Goal: Task Accomplishment & Management: Complete application form

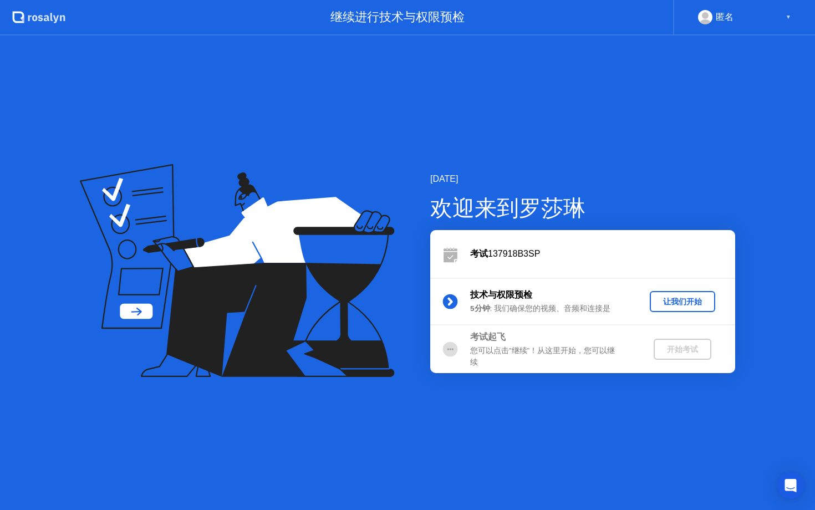
click at [673, 296] on div "让我们开始" at bounding box center [682, 301] width 57 height 11
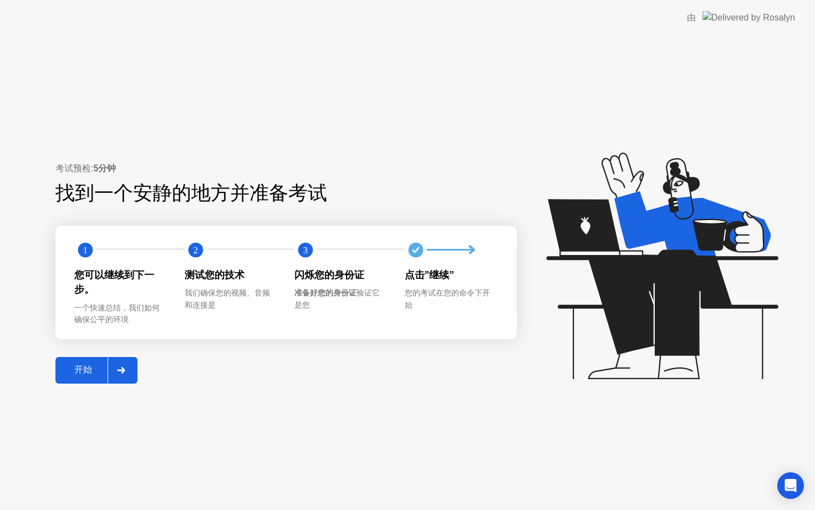
click at [98, 382] on button "开始" at bounding box center [96, 370] width 82 height 27
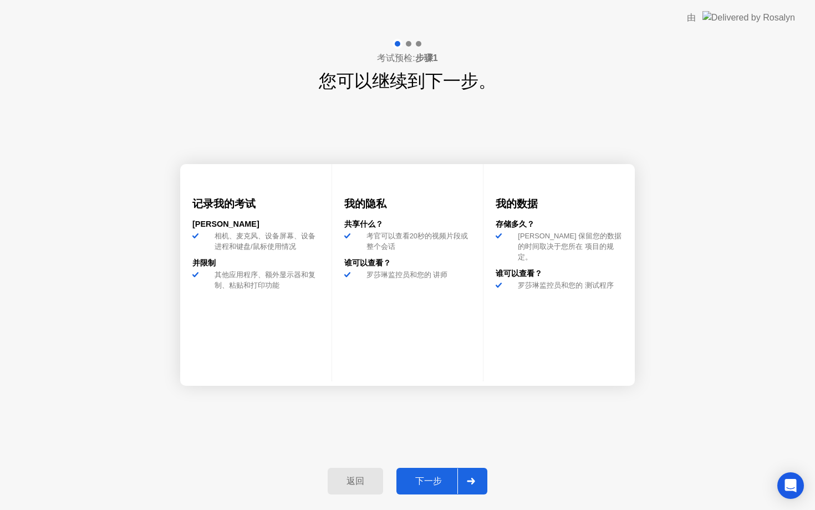
click at [426, 475] on div "下一步" at bounding box center [429, 481] width 58 height 12
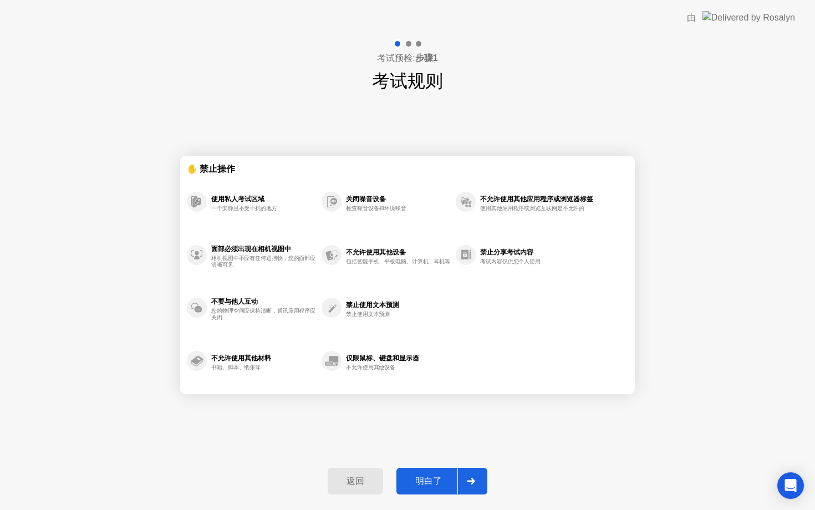
click at [425, 475] on div "明白了" at bounding box center [429, 481] width 58 height 12
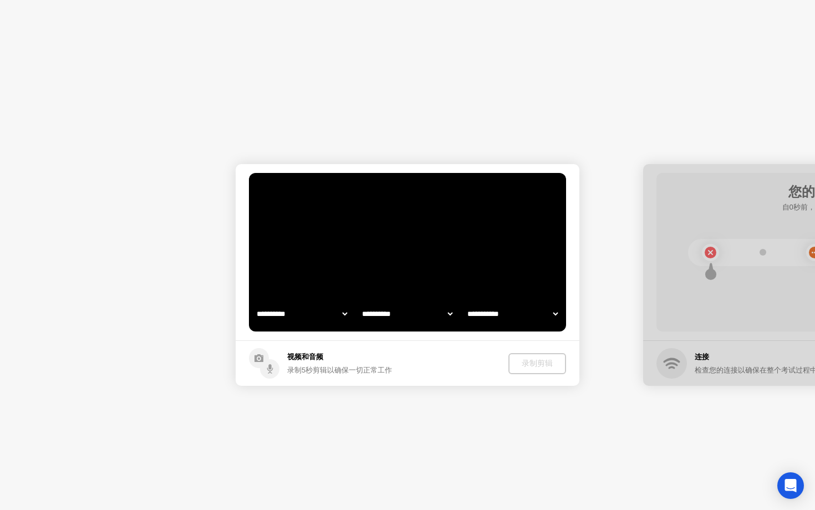
select select "**********"
select select "*******"
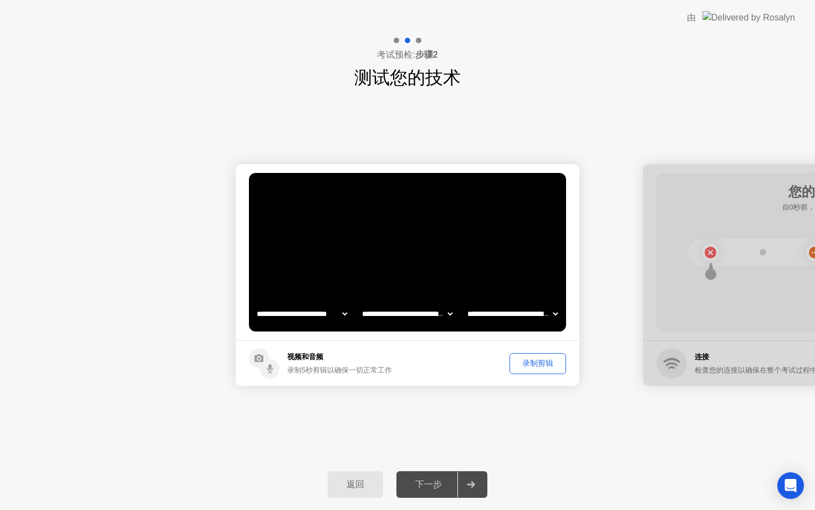
click at [531, 358] on div "录制剪辑" at bounding box center [537, 363] width 49 height 11
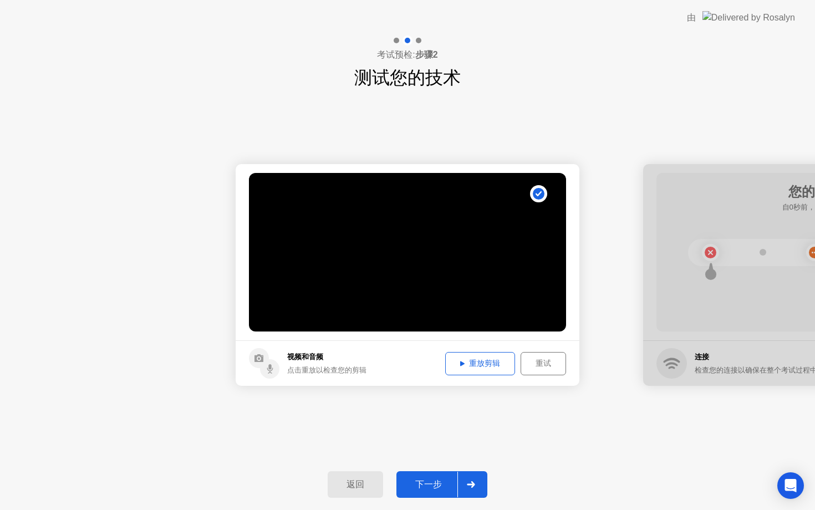
click at [470, 356] on button "重放剪辑" at bounding box center [480, 363] width 70 height 23
click at [426, 475] on button "下一步" at bounding box center [441, 484] width 91 height 27
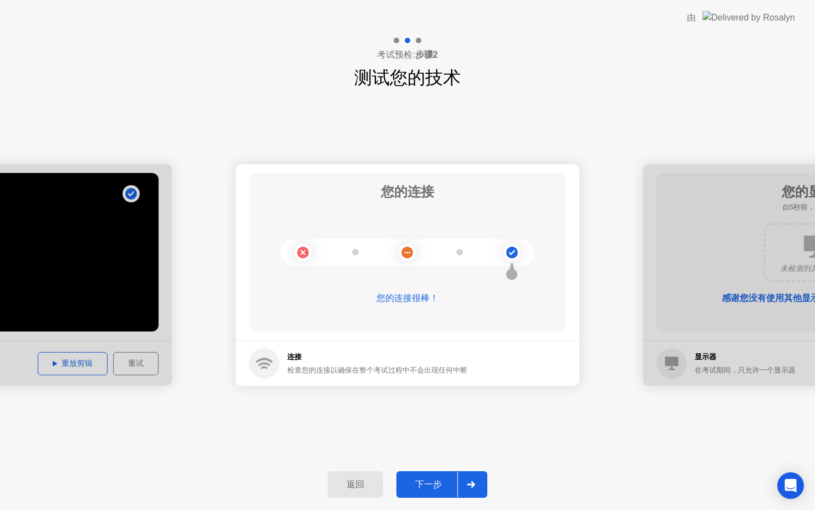
click at [426, 472] on button "下一步" at bounding box center [441, 484] width 91 height 27
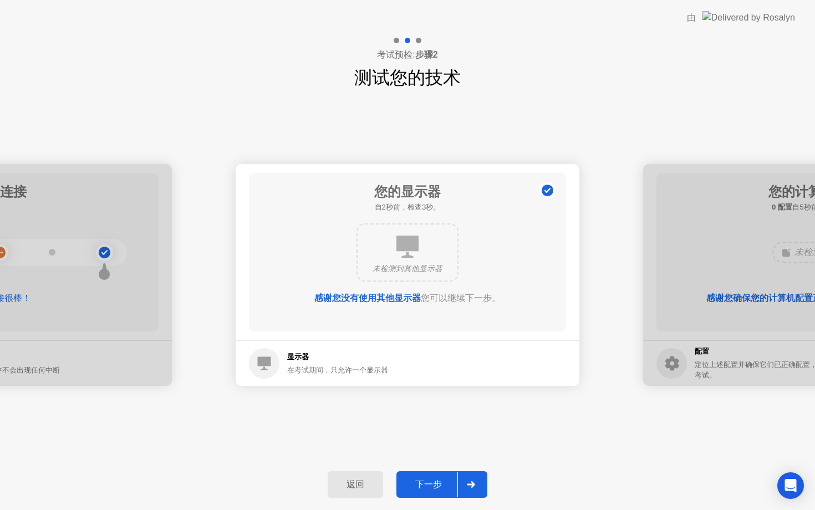
click at [426, 472] on button "下一步" at bounding box center [441, 484] width 91 height 27
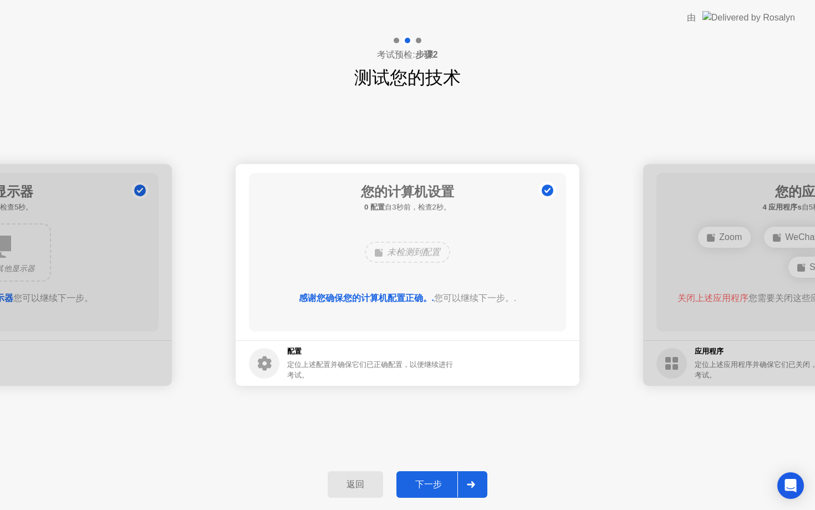
click at [426, 472] on button "下一步" at bounding box center [441, 484] width 91 height 27
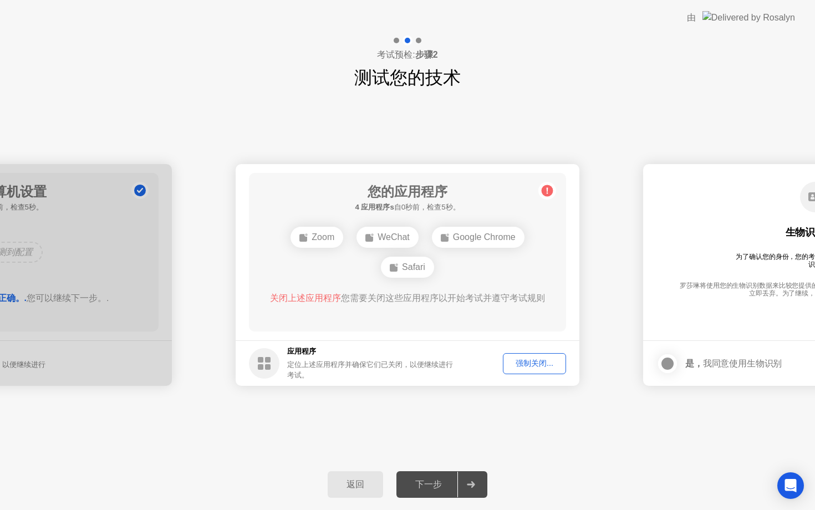
click at [520, 362] on div "强制关闭..." at bounding box center [534, 363] width 55 height 11
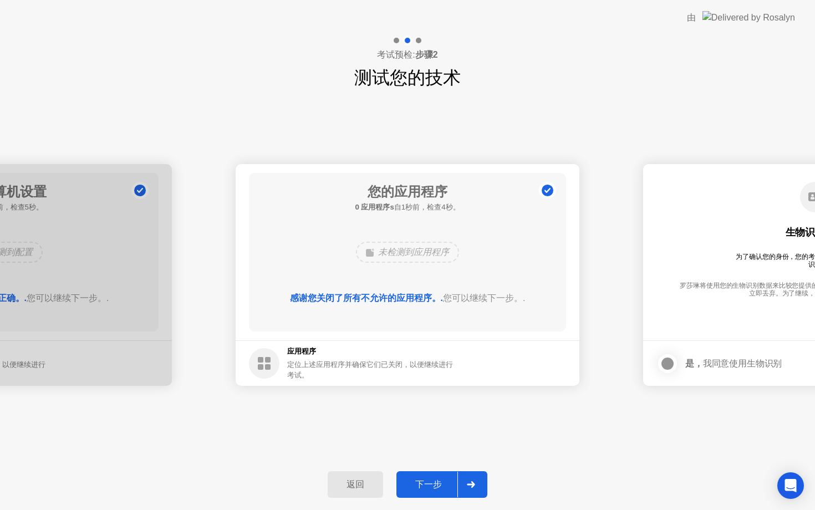
click at [442, 482] on div "下一步" at bounding box center [429, 485] width 58 height 12
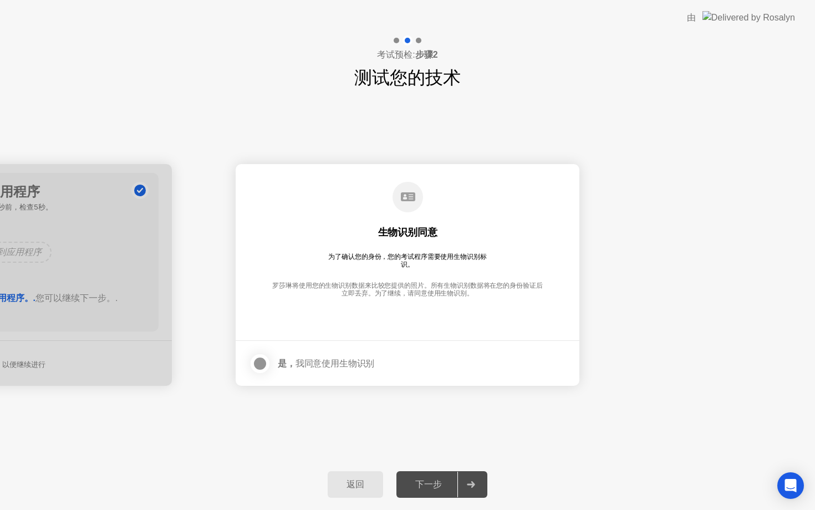
click at [259, 361] on div at bounding box center [259, 363] width 13 height 13
click at [436, 483] on div "下一步" at bounding box center [429, 485] width 58 height 12
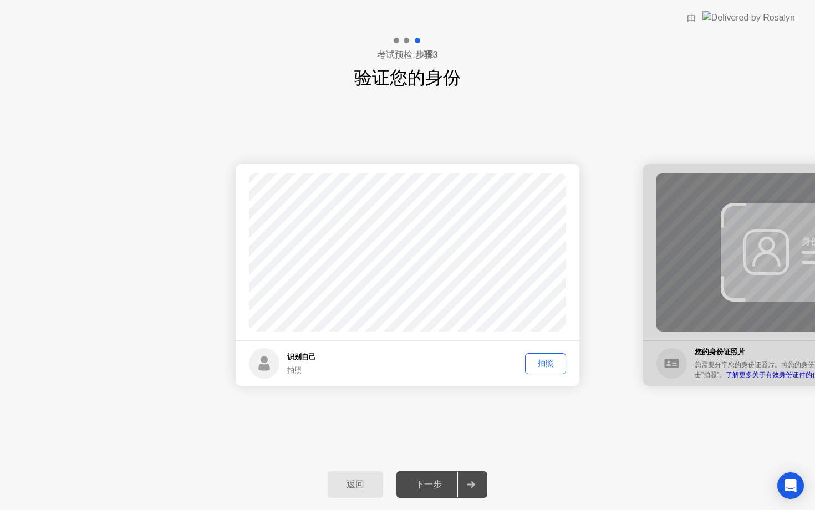
click at [553, 363] on div "拍照" at bounding box center [545, 363] width 33 height 11
click at [447, 489] on div "下一步" at bounding box center [429, 485] width 58 height 12
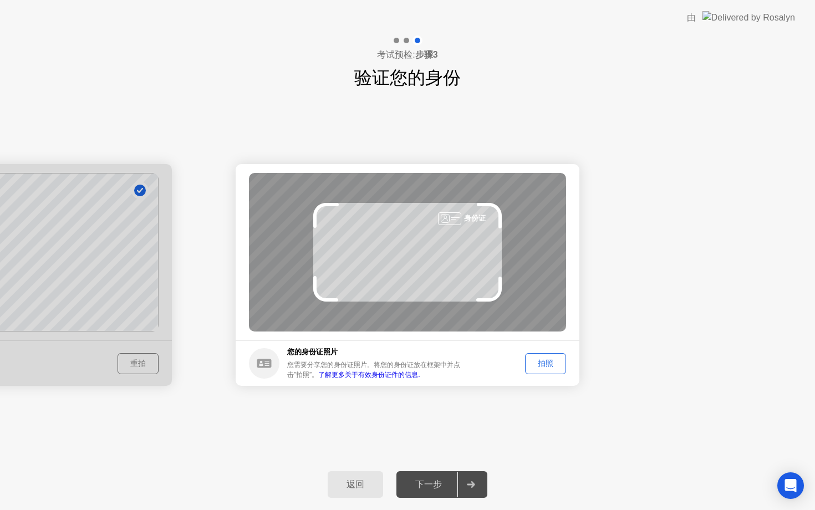
click at [550, 361] on div "拍照" at bounding box center [545, 363] width 33 height 11
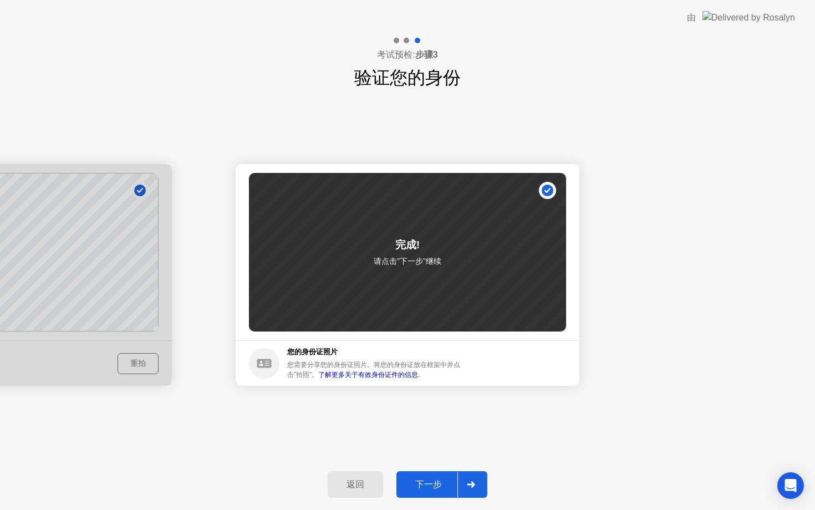
click at [437, 490] on div "下一步" at bounding box center [429, 485] width 58 height 12
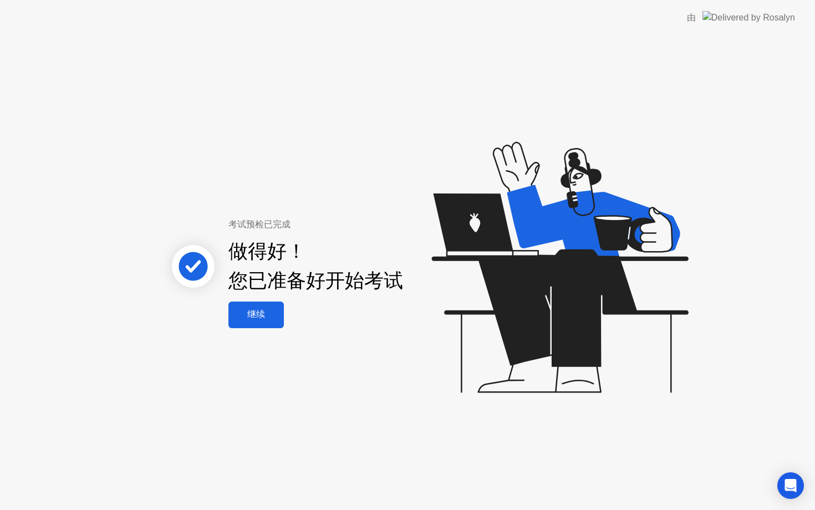
click at [270, 313] on div "继续" at bounding box center [256, 315] width 49 height 12
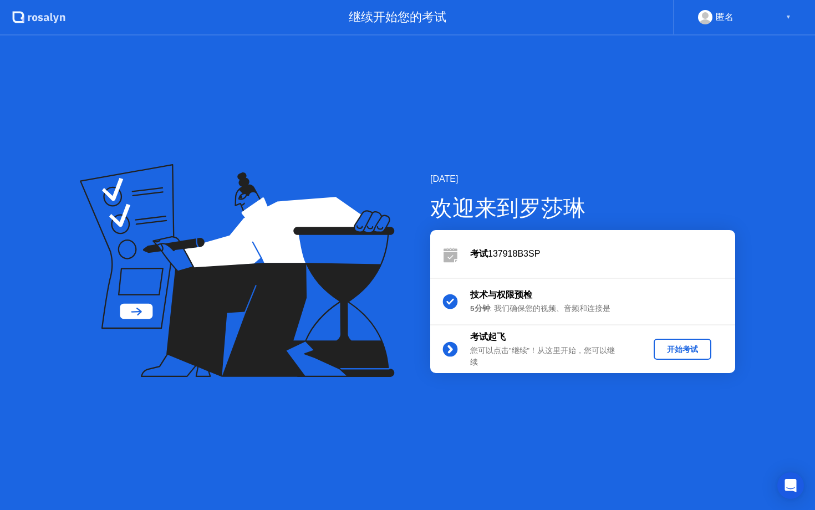
click at [698, 346] on div "开始考试" at bounding box center [682, 349] width 49 height 11
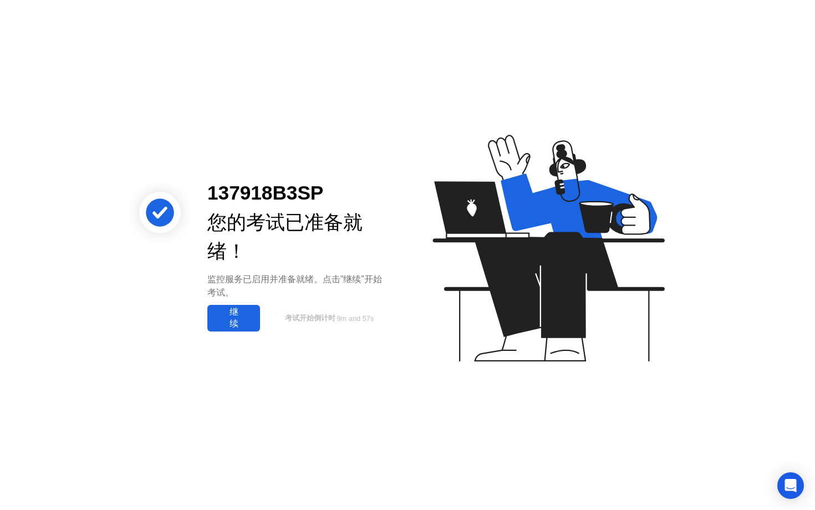
click at [232, 320] on div "继续" at bounding box center [234, 317] width 46 height 23
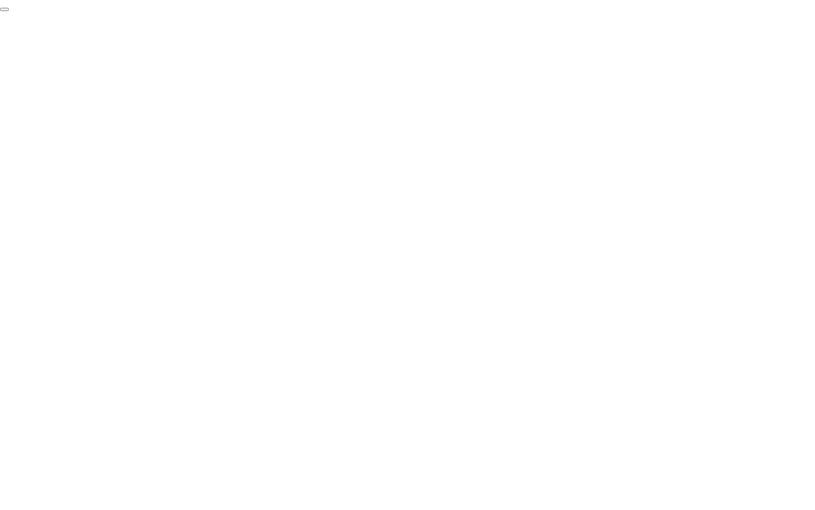
click div "End Proctoring Session"
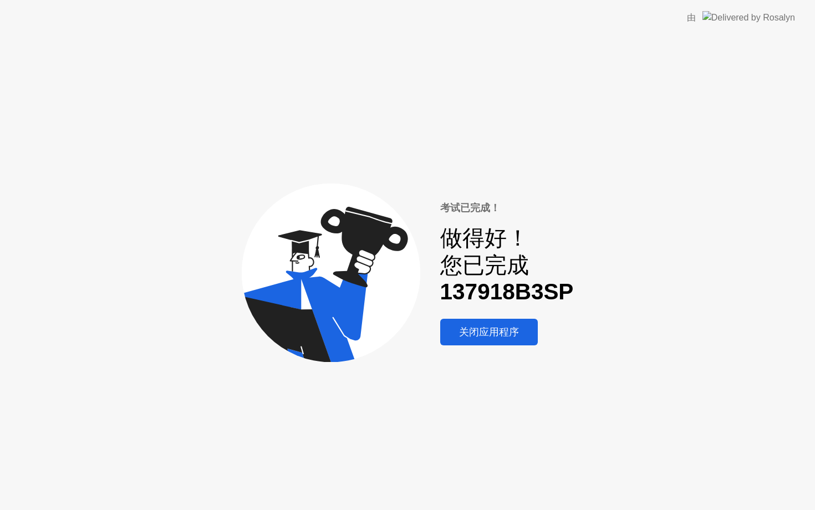
click at [482, 326] on div "关闭应用程序" at bounding box center [488, 332] width 91 height 14
